Goal: Complete application form: Fill out and submit a form for a specific purpose

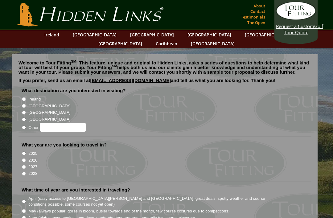
click at [29, 103] on label "[GEOGRAPHIC_DATA]" at bounding box center [49, 106] width 42 height 6
click at [26, 104] on input "[GEOGRAPHIC_DATA]" at bounding box center [24, 106] width 4 height 4
radio input "true"
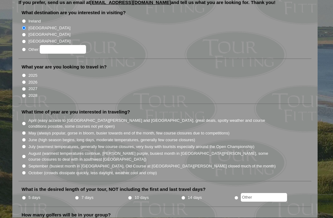
scroll to position [78, 0]
click at [25, 80] on input "2026" at bounding box center [24, 82] width 4 height 4
radio input "true"
click at [25, 131] on input "May (always popular, gorse in bloom, busier towards end of the month, few cours…" at bounding box center [24, 133] width 4 height 4
radio input "true"
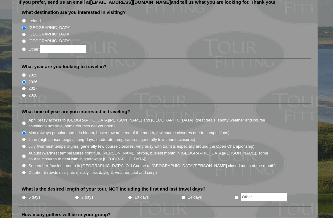
click at [26, 138] on input "June (high season begins, long days, moderate temperatures, generally few cours…" at bounding box center [24, 140] width 4 height 4
radio input "true"
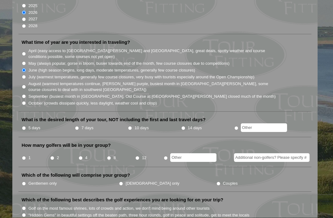
scroll to position [148, 0]
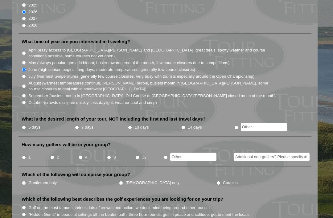
click at [186, 126] on input "14 days" at bounding box center [183, 128] width 4 height 4
radio input "true"
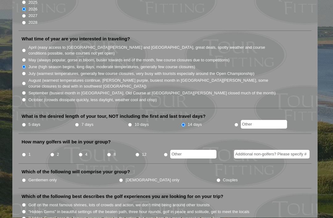
scroll to position [152, 0]
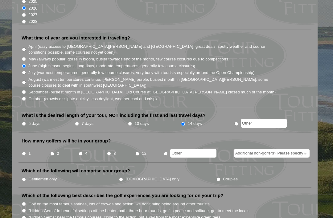
click at [54, 152] on input "2" at bounding box center [52, 154] width 4 height 4
radio input "true"
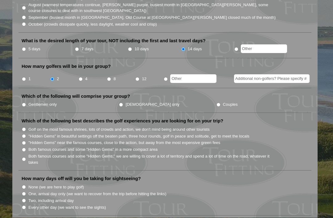
scroll to position [227, 0]
click at [223, 102] on label "Couples" at bounding box center [230, 105] width 15 height 6
click at [217, 103] on input "Couples" at bounding box center [219, 105] width 4 height 4
radio input "true"
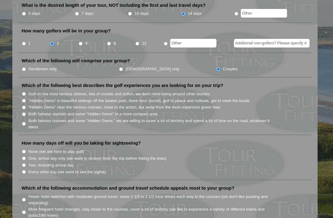
scroll to position [257, 0]
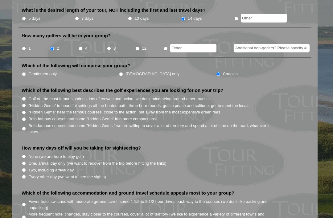
click at [84, 41] on li "4" at bounding box center [92, 47] width 28 height 12
click at [74, 41] on li "2" at bounding box center [64, 47] width 28 height 12
click at [81, 47] on input "4" at bounding box center [81, 49] width 4 height 4
radio input "true"
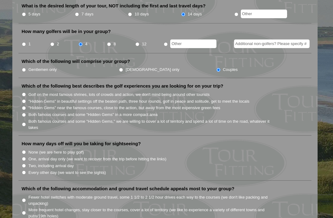
scroll to position [261, 0]
click at [53, 43] on input "2" at bounding box center [52, 45] width 4 height 4
radio input "true"
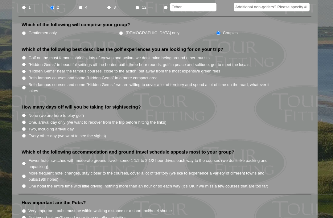
scroll to position [298, 0]
click at [26, 76] on input "Both famous courses and some "Hidden Gems" in a more compact area" at bounding box center [24, 78] width 4 height 4
radio input "true"
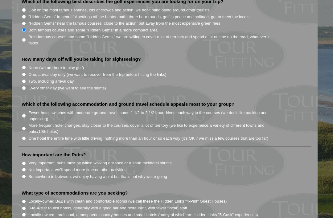
scroll to position [347, 0]
click at [25, 86] on input "Every other day (we want to see the sights)" at bounding box center [24, 88] width 4 height 4
radio input "true"
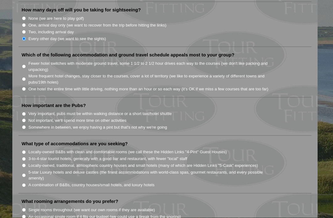
scroll to position [396, 0]
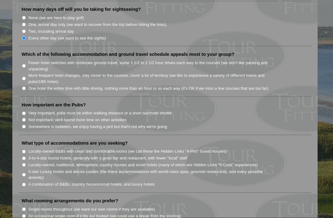
click at [23, 69] on li "Which of the following accommodation and ground travel schedule appeals most to…" at bounding box center [165, 74] width 293 height 45
click at [26, 77] on input "More frequent hotel changes, stay closer to the courses, cover a lot of territo…" at bounding box center [24, 79] width 4 height 4
radio input "true"
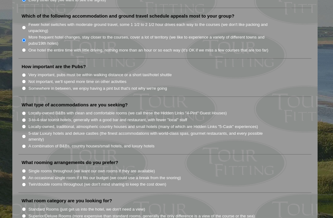
scroll to position [435, 0]
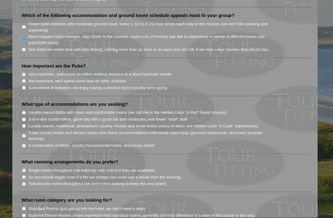
click at [23, 71] on li "Very important, pubs must be within walking distance or a short taxi/hotel shut…" at bounding box center [168, 74] width 292 height 7
click at [25, 71] on li "Very important, pubs must be within walking distance or a short taxi/hotel shut…" at bounding box center [168, 74] width 292 height 7
click at [27, 71] on li "Very important, pubs must be within walking distance or a short taxi/hotel shut…" at bounding box center [168, 74] width 292 height 7
click at [26, 73] on input "Very important, pubs must be within walking distance or a short taxi/hotel shut…" at bounding box center [24, 75] width 4 height 4
radio input "true"
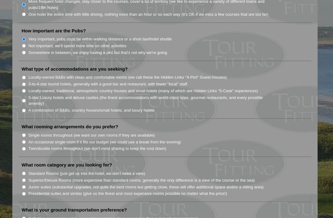
scroll to position [470, 0]
click at [26, 109] on input "A combination of B&Bs, country houses/small hotels, and luxury hotels" at bounding box center [24, 111] width 4 height 4
radio input "true"
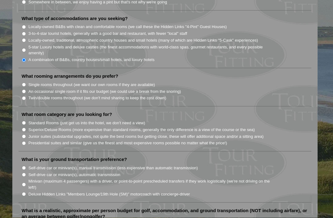
scroll to position [521, 0]
click at [23, 82] on input "Single rooms throughout (we want our own rooms if they are available)" at bounding box center [24, 84] width 4 height 4
radio input "true"
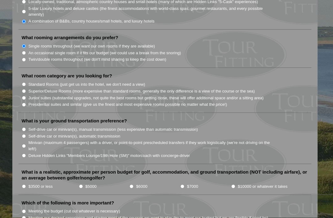
scroll to position [560, 0]
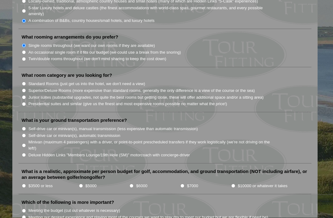
click at [19, 73] on li "What room category are you looking for? Standard Rooms (just get us into the ho…" at bounding box center [165, 93] width 293 height 40
click at [25, 82] on input "Standard Rooms (just get us into the hotel, we don't need a view)" at bounding box center [24, 84] width 4 height 4
radio input "true"
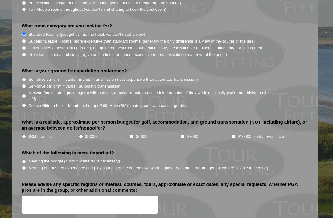
scroll to position [610, 0]
click at [26, 77] on input "Self-drive car or minivan(s), manual transmission (less expensive than automati…" at bounding box center [24, 79] width 4 height 4
radio input "true"
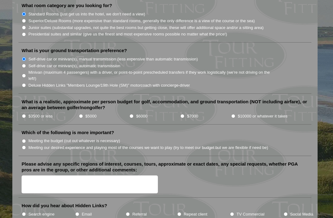
scroll to position [633, 0]
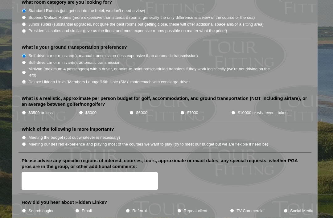
click at [80, 111] on input "$5000" at bounding box center [81, 113] width 4 height 4
radio input "true"
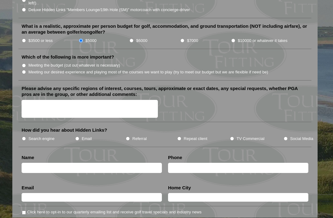
scroll to position [706, 0]
click at [26, 70] on input "Meeting our desired experience and playing most of the courses we want to play …" at bounding box center [24, 72] width 4 height 4
radio input "true"
click at [35, 100] on textarea "Please advise any specific regions of interest, courses, tours, approximate or …" at bounding box center [90, 109] width 136 height 18
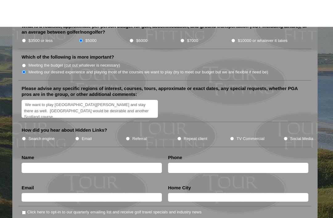
scroll to position [733, 0]
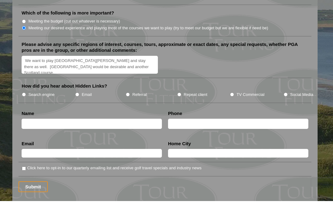
type textarea "We want to play [GEOGRAPHIC_DATA][PERSON_NAME] and stay there as well. [GEOGRAP…"
click at [25, 110] on input "Search engine" at bounding box center [24, 112] width 4 height 4
radio input "true"
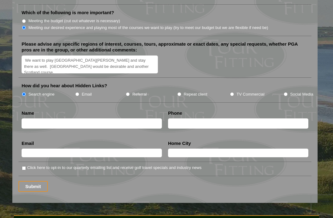
click at [138, 119] on input "text" at bounding box center [92, 124] width 140 height 10
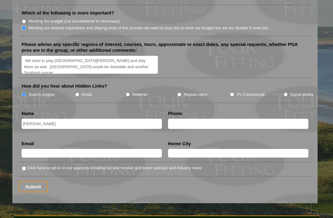
type input "[PERSON_NAME]"
type input "[PHONE_NUMBER]"
click at [66, 149] on input "text" at bounding box center [92, 153] width 140 height 9
type input "[EMAIL_ADDRESS][DOMAIN_NAME]"
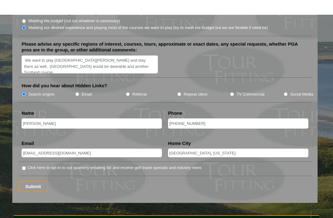
scroll to position [765, 0]
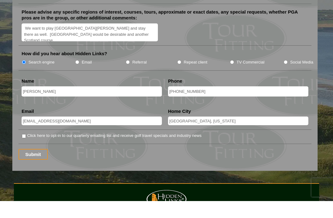
type input "[GEOGRAPHIC_DATA], [US_STATE]"
click at [23, 151] on input "Click here to opt-in to our quarterly emailing list and receive golf travel spe…" at bounding box center [24, 153] width 4 height 4
checkbox input "true"
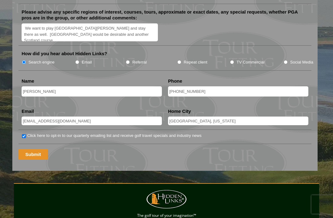
click at [32, 149] on input "Submit" at bounding box center [33, 154] width 29 height 11
